Goal: Transaction & Acquisition: Book appointment/travel/reservation

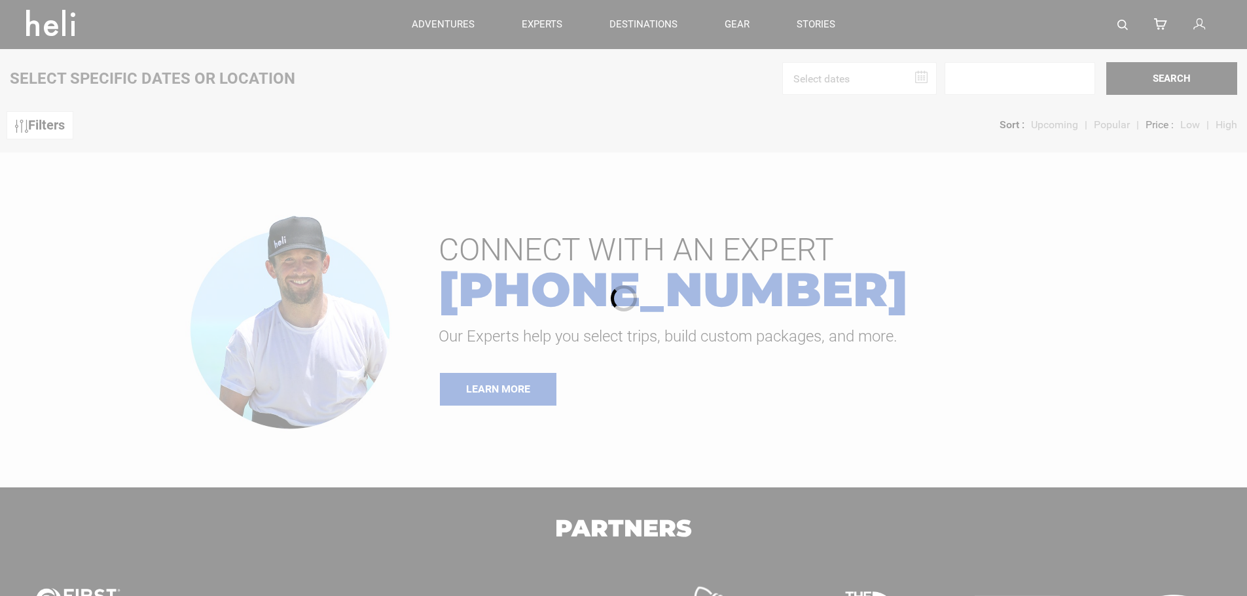
type input "Cat Skiing"
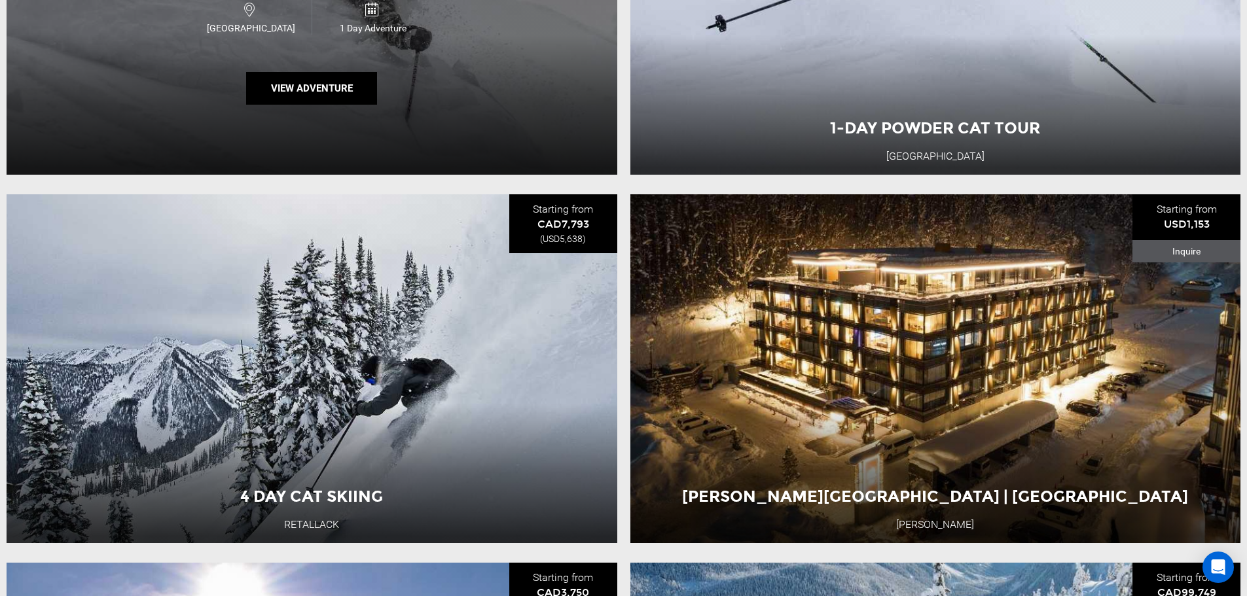
scroll to position [393, 0]
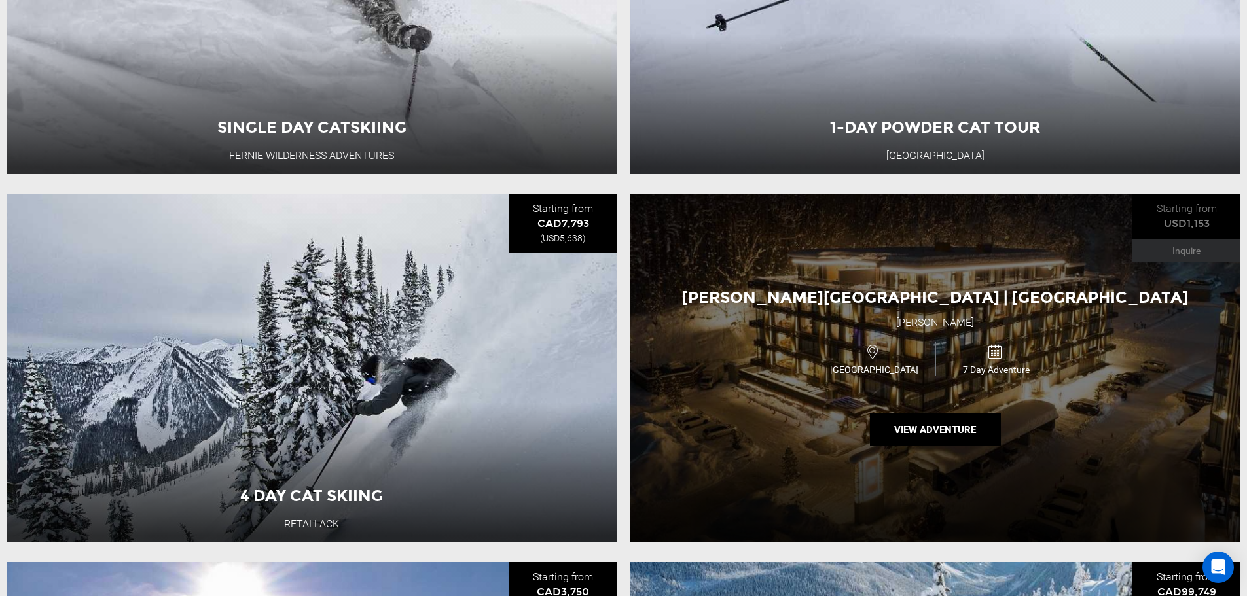
click at [912, 355] on div "[GEOGRAPHIC_DATA]" at bounding box center [874, 359] width 122 height 35
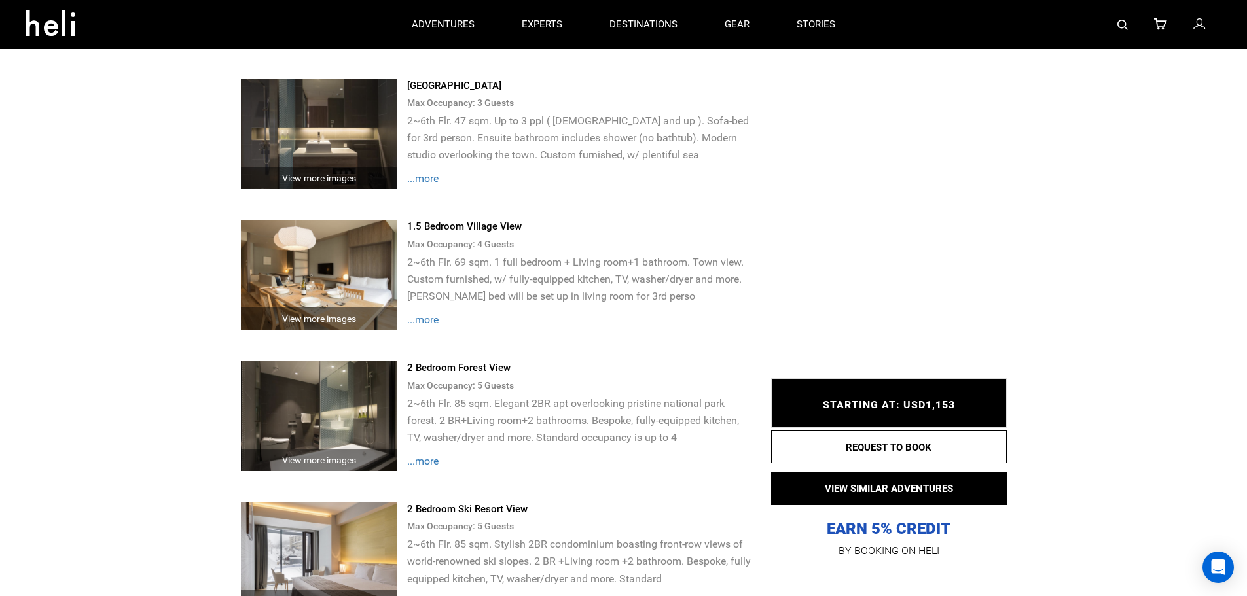
scroll to position [2552, 0]
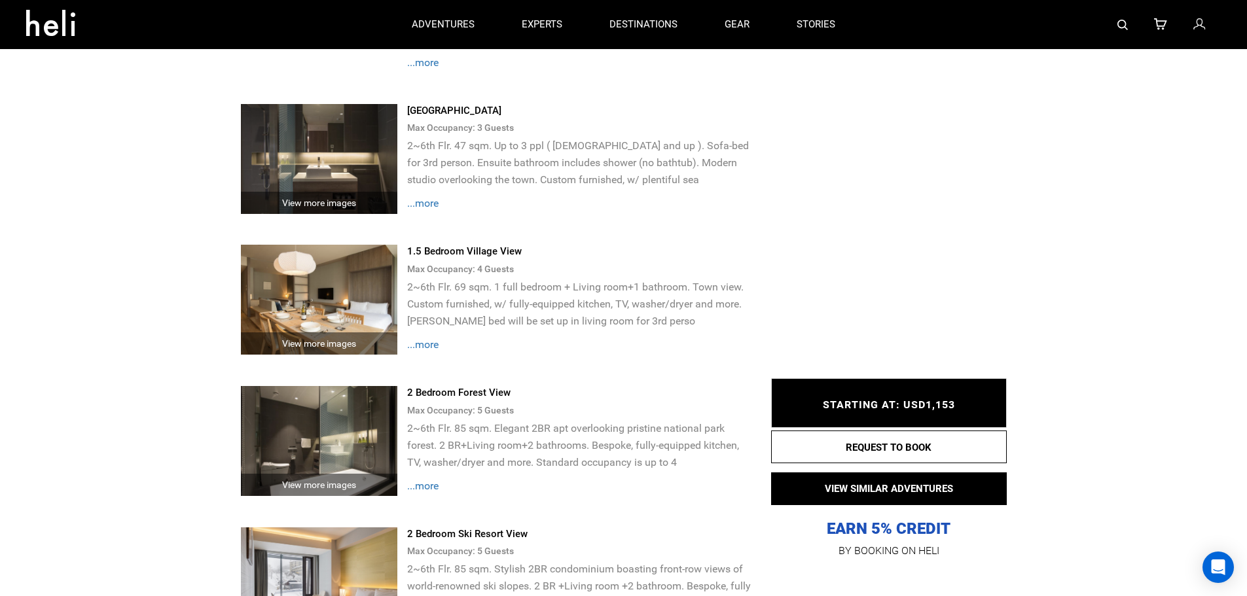
click at [352, 267] on img at bounding box center [319, 300] width 157 height 110
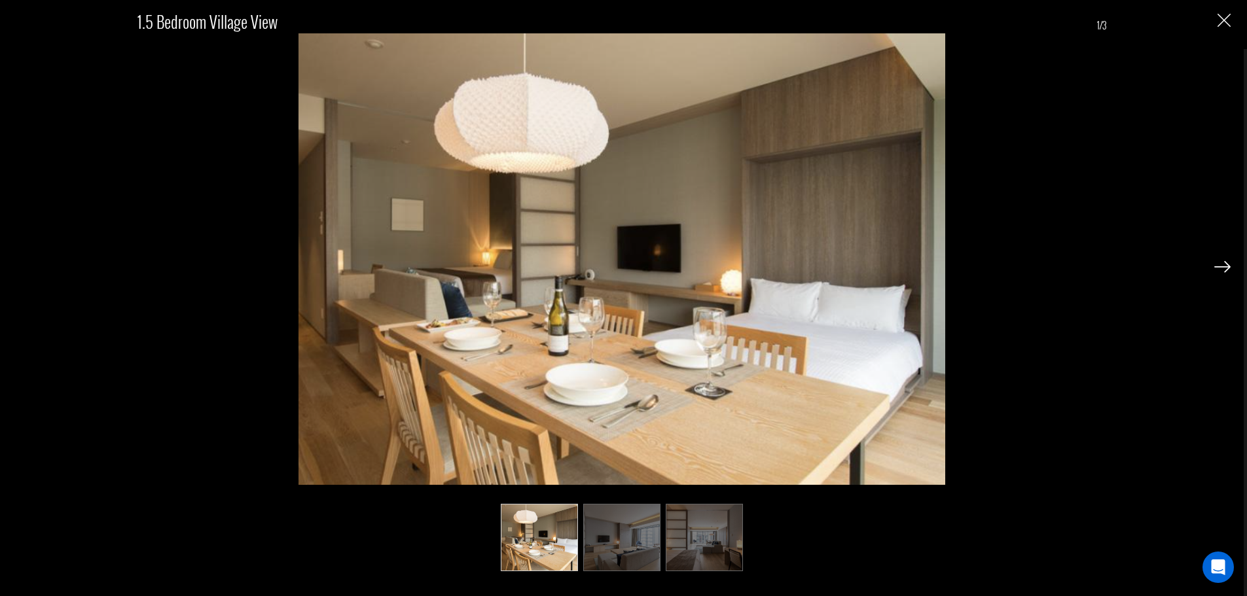
click at [624, 532] on img at bounding box center [621, 537] width 77 height 67
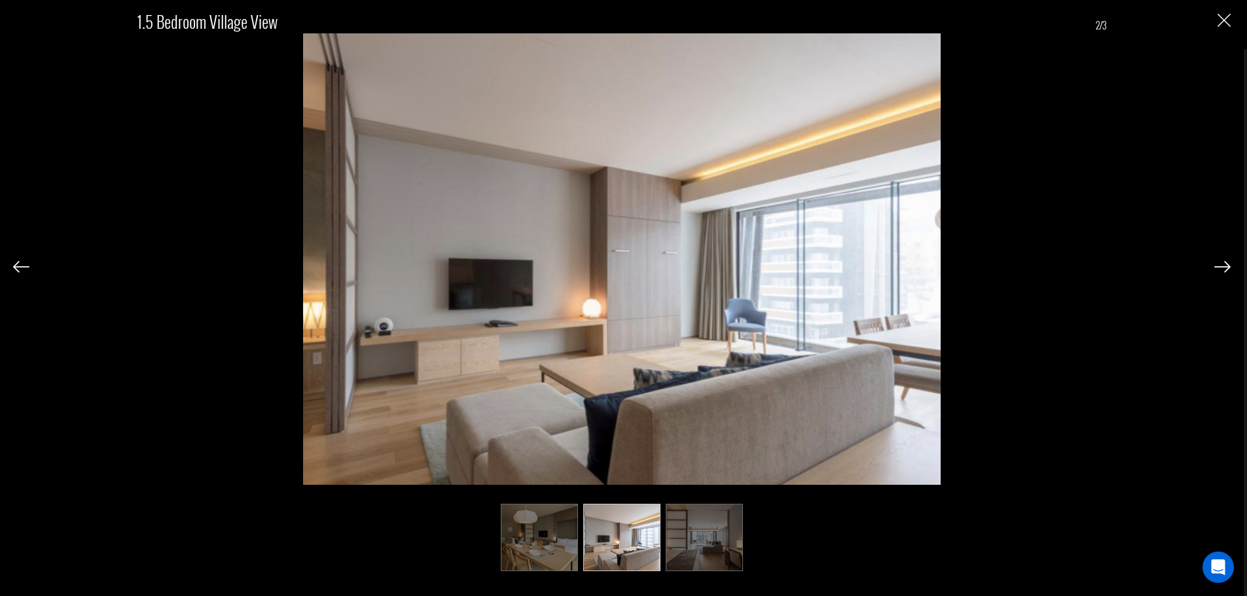
click at [694, 544] on img at bounding box center [704, 537] width 77 height 67
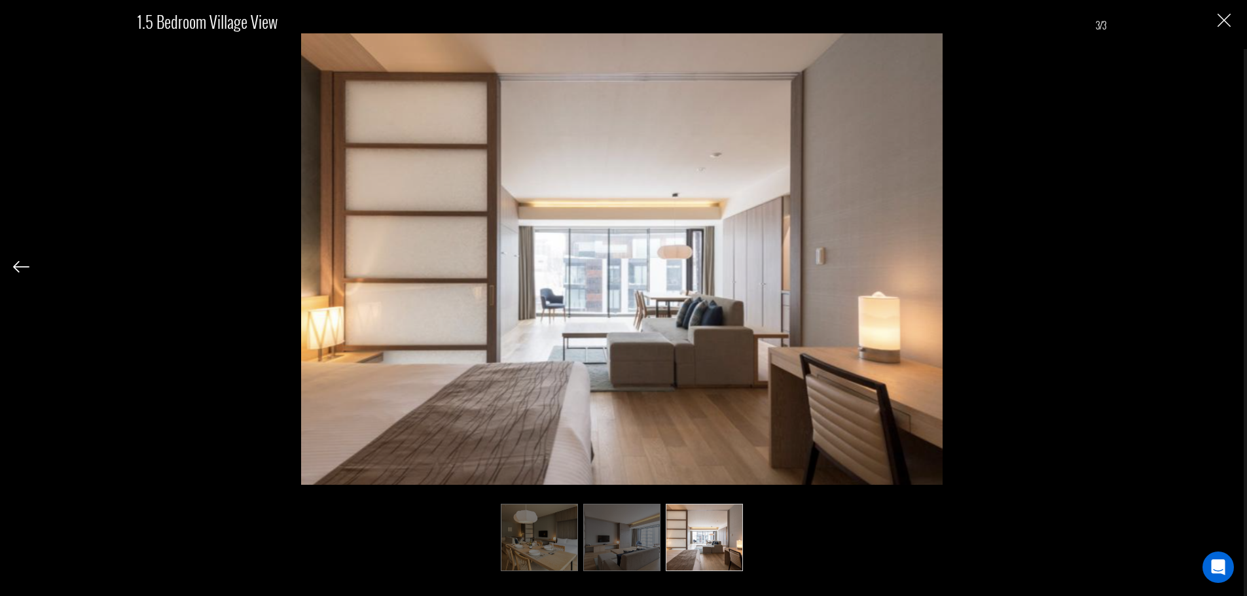
click at [1220, 15] on img "Close" at bounding box center [1223, 20] width 13 height 13
